Goal: Navigation & Orientation: Find specific page/section

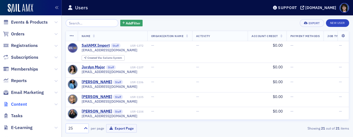
scroll to position [83, 0]
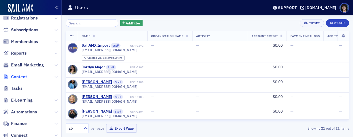
click at [22, 78] on span "Content" at bounding box center [19, 77] width 16 height 6
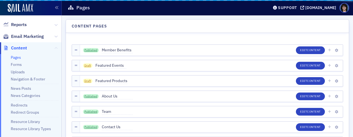
scroll to position [54, 0]
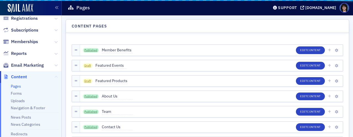
click at [54, 77] on icon at bounding box center [55, 77] width 3 height 3
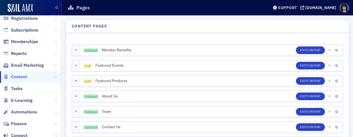
click at [23, 77] on span "Content" at bounding box center [19, 77] width 16 height 6
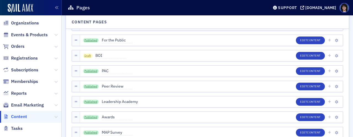
scroll to position [13, 0]
click at [33, 23] on span "Organizations" at bounding box center [25, 24] width 28 height 6
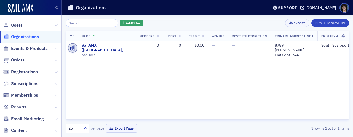
click at [54, 61] on icon at bounding box center [55, 60] width 3 height 3
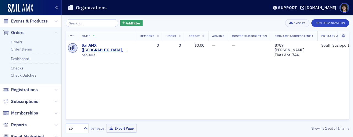
scroll to position [55, 0]
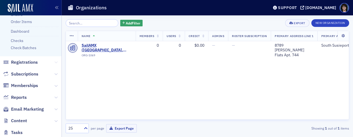
click at [54, 63] on icon at bounding box center [55, 62] width 3 height 3
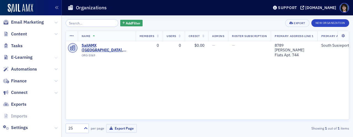
scroll to position [191, 0]
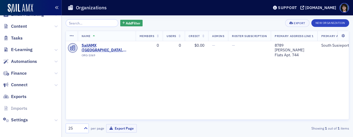
click at [56, 7] on icon "button" at bounding box center [57, 8] width 4 height 4
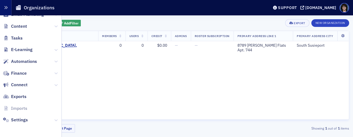
click at [6, 7] on icon "button" at bounding box center [6, 8] width 4 height 4
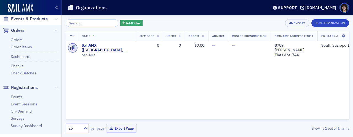
scroll to position [0, 0]
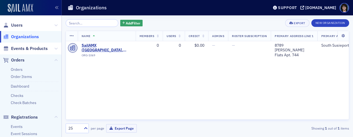
click at [21, 6] on img at bounding box center [20, 8] width 25 height 9
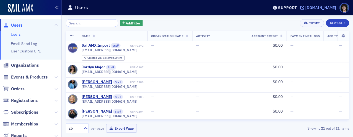
click at [309, 7] on div "[DOMAIN_NAME]" at bounding box center [320, 7] width 31 height 5
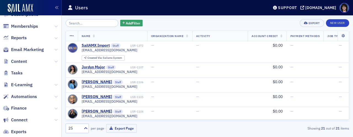
scroll to position [100, 0]
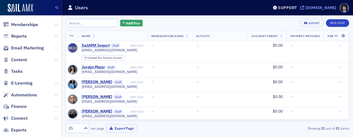
click at [305, 8] on div "[DOMAIN_NAME]" at bounding box center [320, 7] width 31 height 5
